Goal: Transaction & Acquisition: Purchase product/service

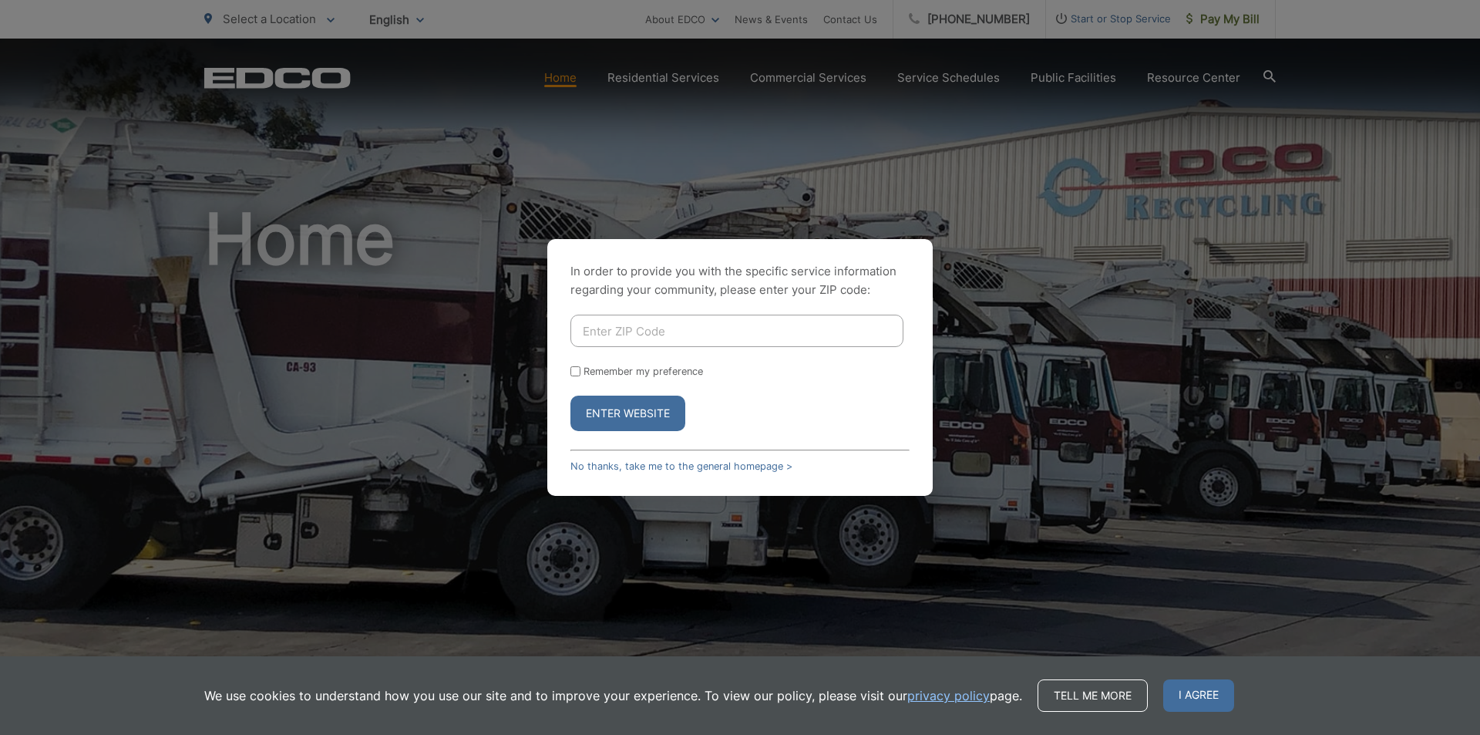
drag, startPoint x: 624, startPoint y: 416, endPoint x: 473, endPoint y: 418, distance: 151.1
click at [479, 419] on div "In order to provide you with the specific service information regarding your co…" at bounding box center [740, 367] width 1480 height 735
click at [585, 335] on input "Enter ZIP Code" at bounding box center [737, 331] width 333 height 32
type input "92116"
click at [624, 403] on button "Enter Website" at bounding box center [628, 413] width 115 height 35
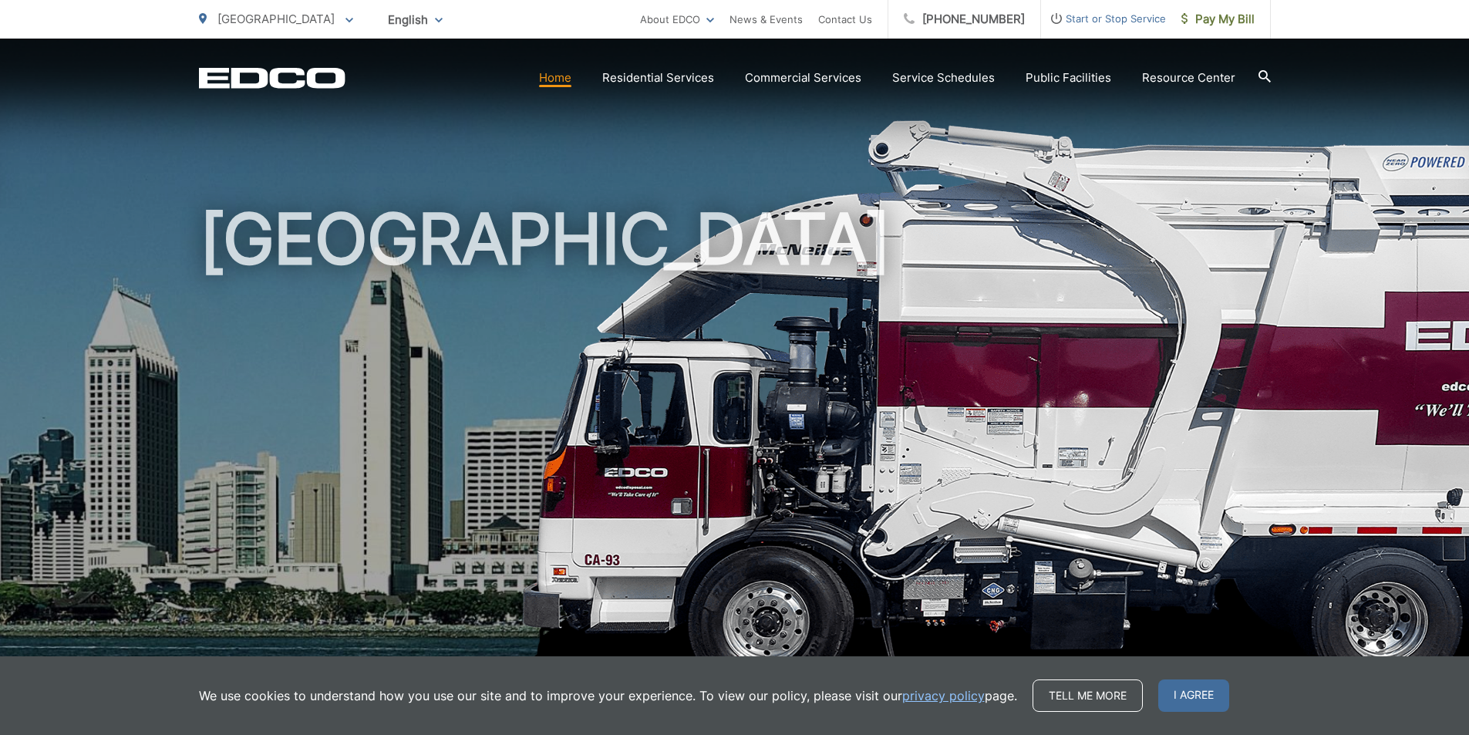
click at [376, 21] on span "English" at bounding box center [415, 19] width 78 height 27
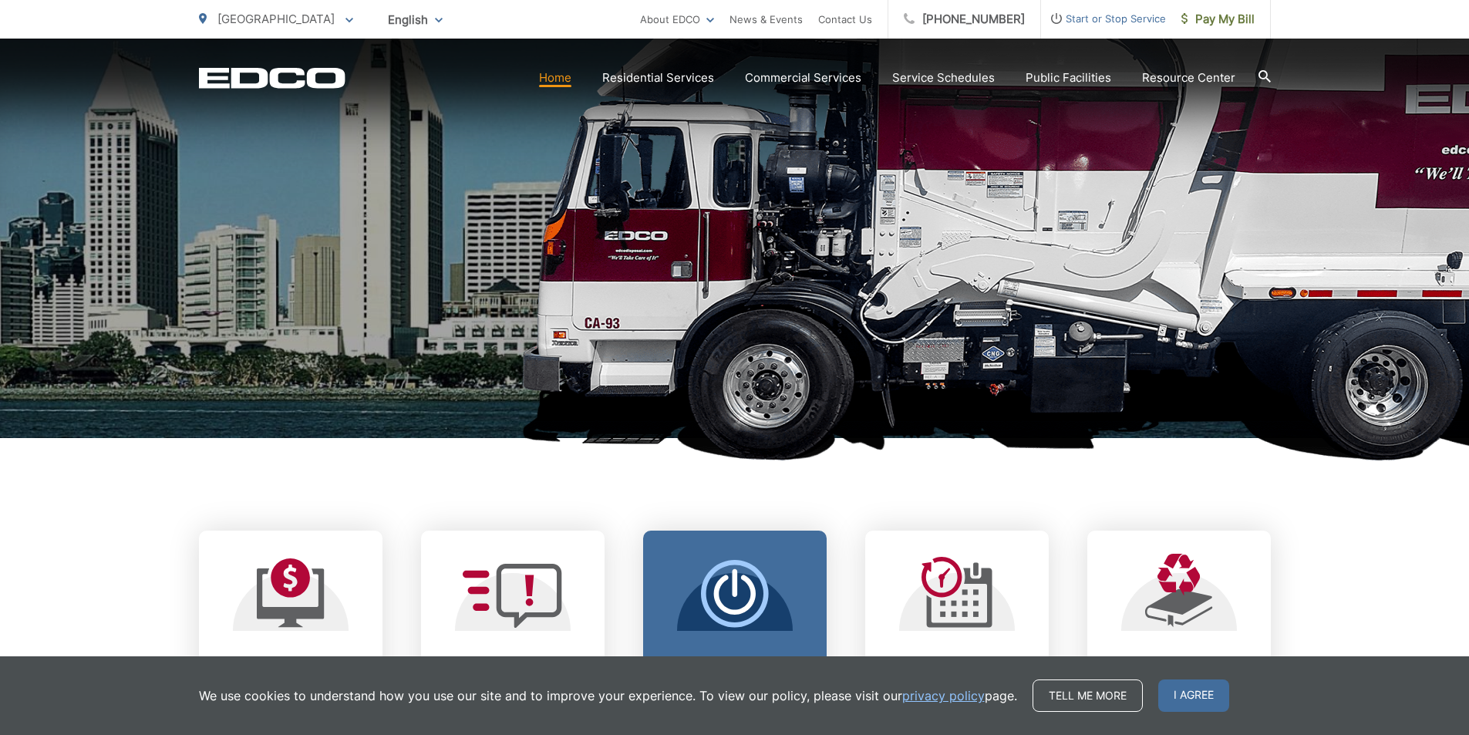
scroll to position [463, 0]
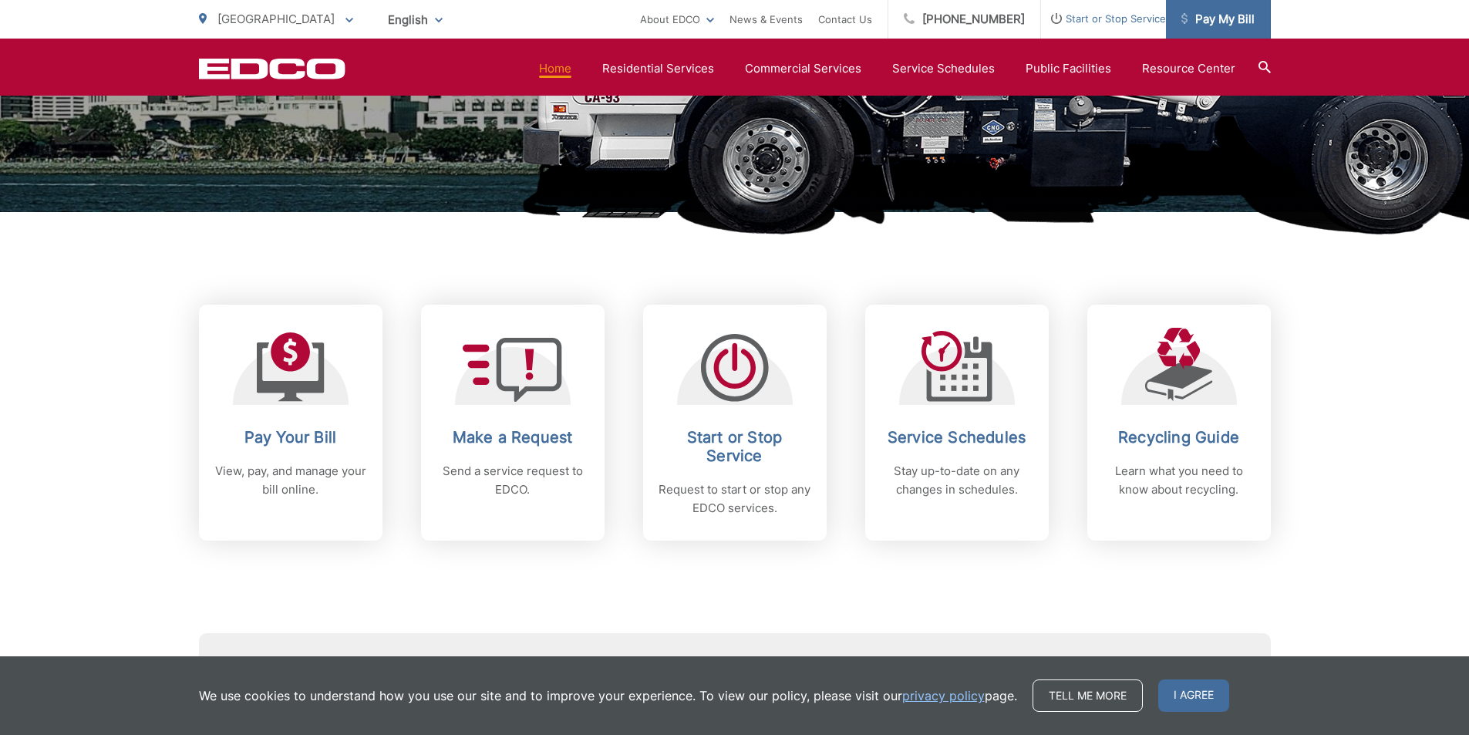
click at [1228, 17] on span "Pay My Bill" at bounding box center [1217, 19] width 73 height 19
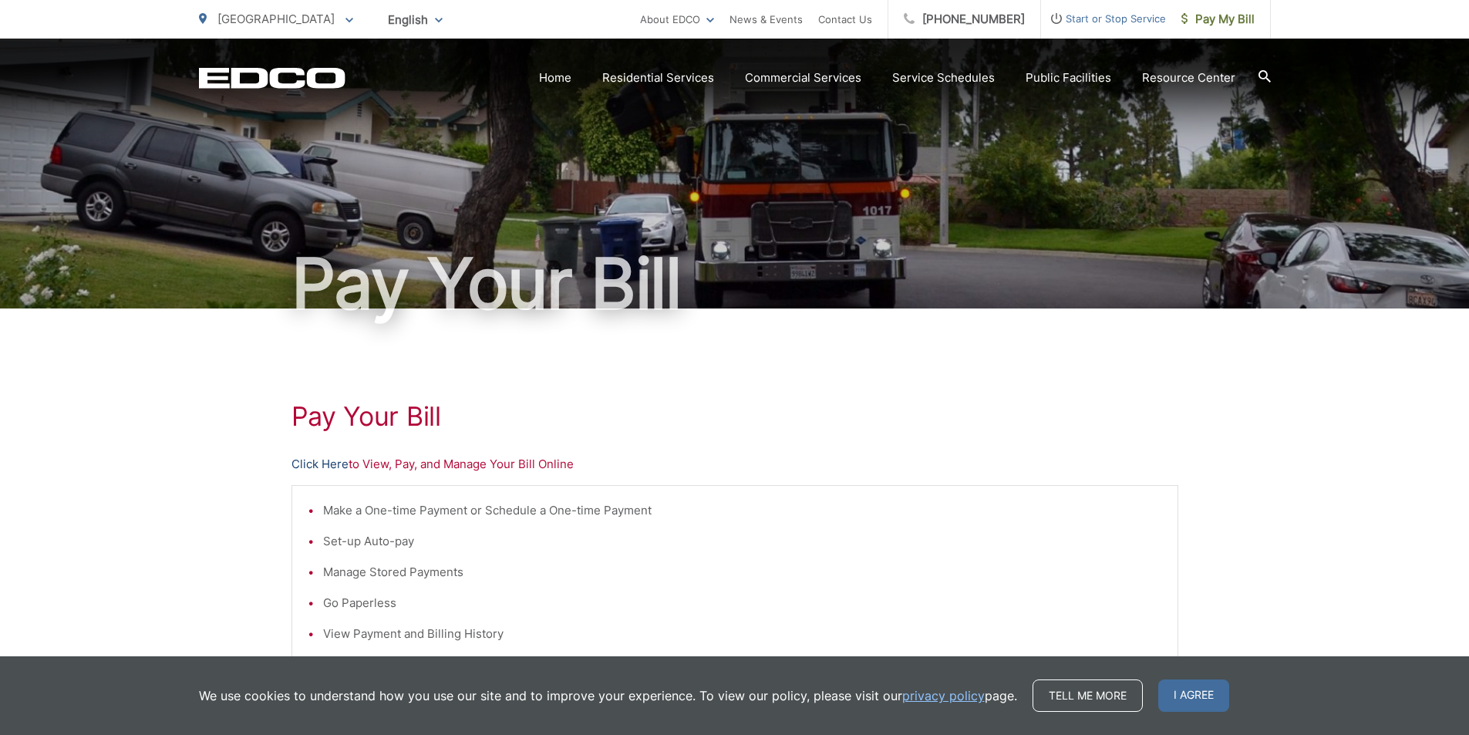
click at [320, 463] on link "Click Here" at bounding box center [319, 464] width 57 height 19
